Goal: Information Seeking & Learning: Learn about a topic

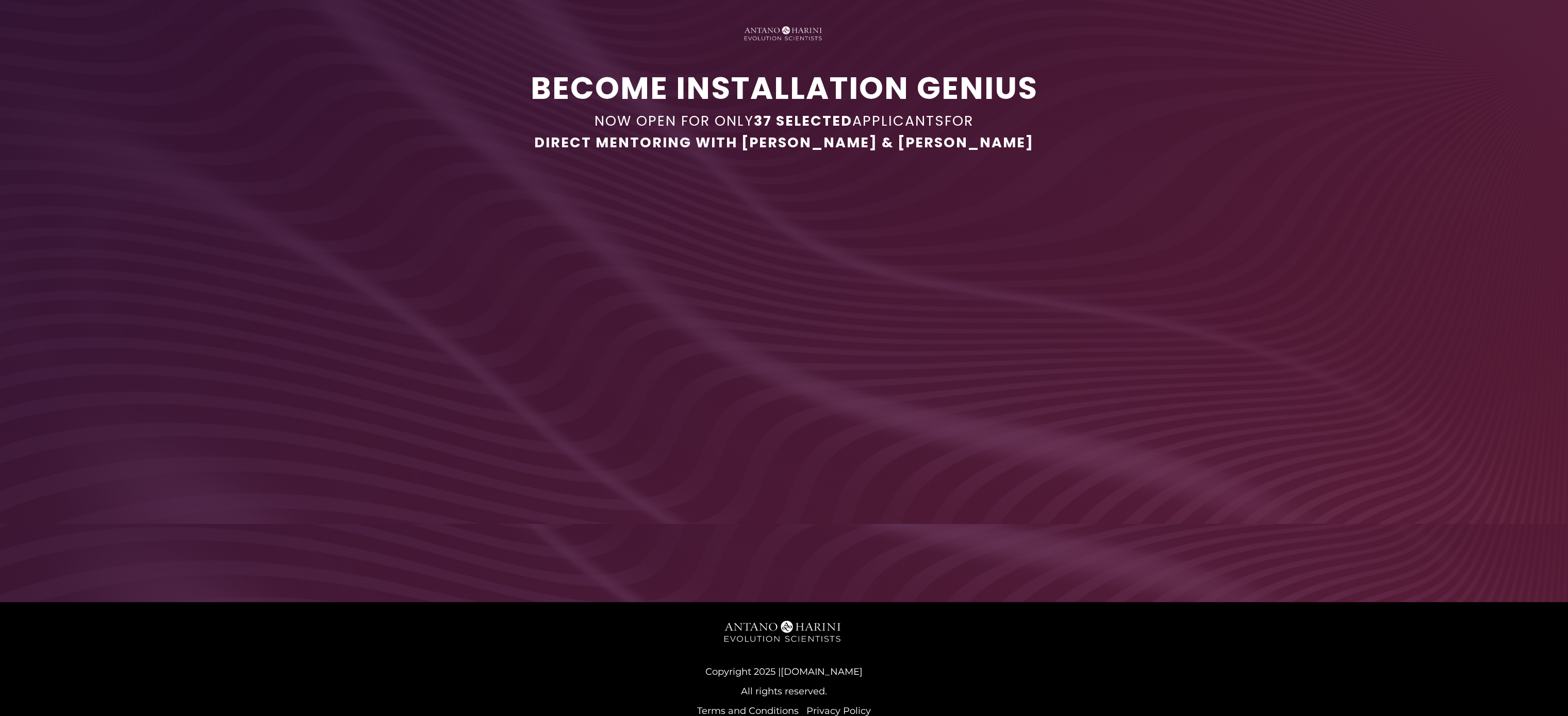
click at [799, 383] on div at bounding box center [784, 339] width 618 height 347
click at [1474, 209] on div "Become Installation Genius Now Open for Only 37 Selected Applicants for Direct …" at bounding box center [784, 262] width 1567 height 523
